Goal: Check status

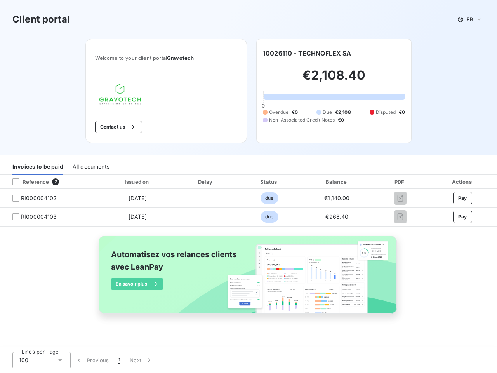
click at [470, 19] on span "FR" at bounding box center [470, 19] width 6 height 6
click at [118, 127] on button "Contact us" at bounding box center [118, 127] width 47 height 12
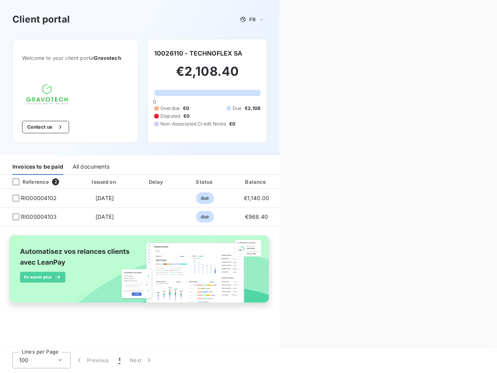
click at [307, 53] on div "Contact us Fill out the form below, and a member of our team will get back to y…" at bounding box center [389, 186] width 218 height 373
click at [38, 167] on div "Invoices to be paid" at bounding box center [37, 166] width 51 height 16
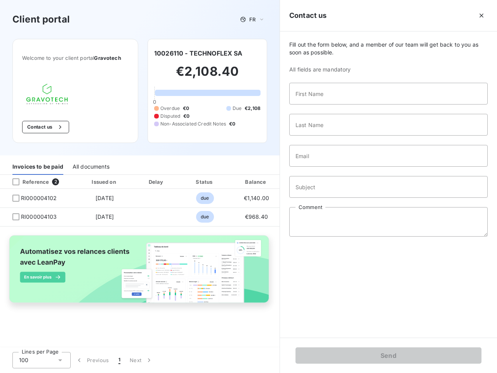
click at [91, 167] on div "All documents" at bounding box center [91, 166] width 37 height 16
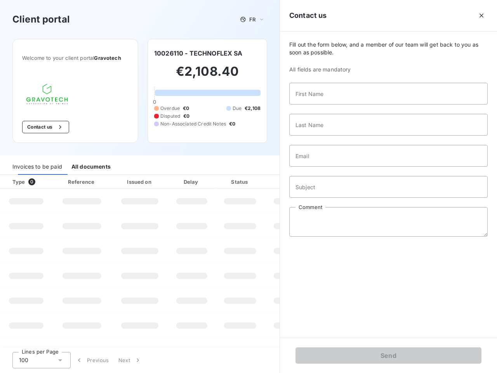
click at [50, 182] on div at bounding box center [47, 182] width 8 height 8
click at [16, 182] on div "Type 0" at bounding box center [29, 182] width 43 height 8
click at [137, 182] on div "Issued on" at bounding box center [140, 182] width 54 height 8
click at [206, 182] on div at bounding box center [210, 182] width 8 height 8
click at [269, 182] on div "Amount" at bounding box center [291, 182] width 50 height 8
